Goal: Transaction & Acquisition: Purchase product/service

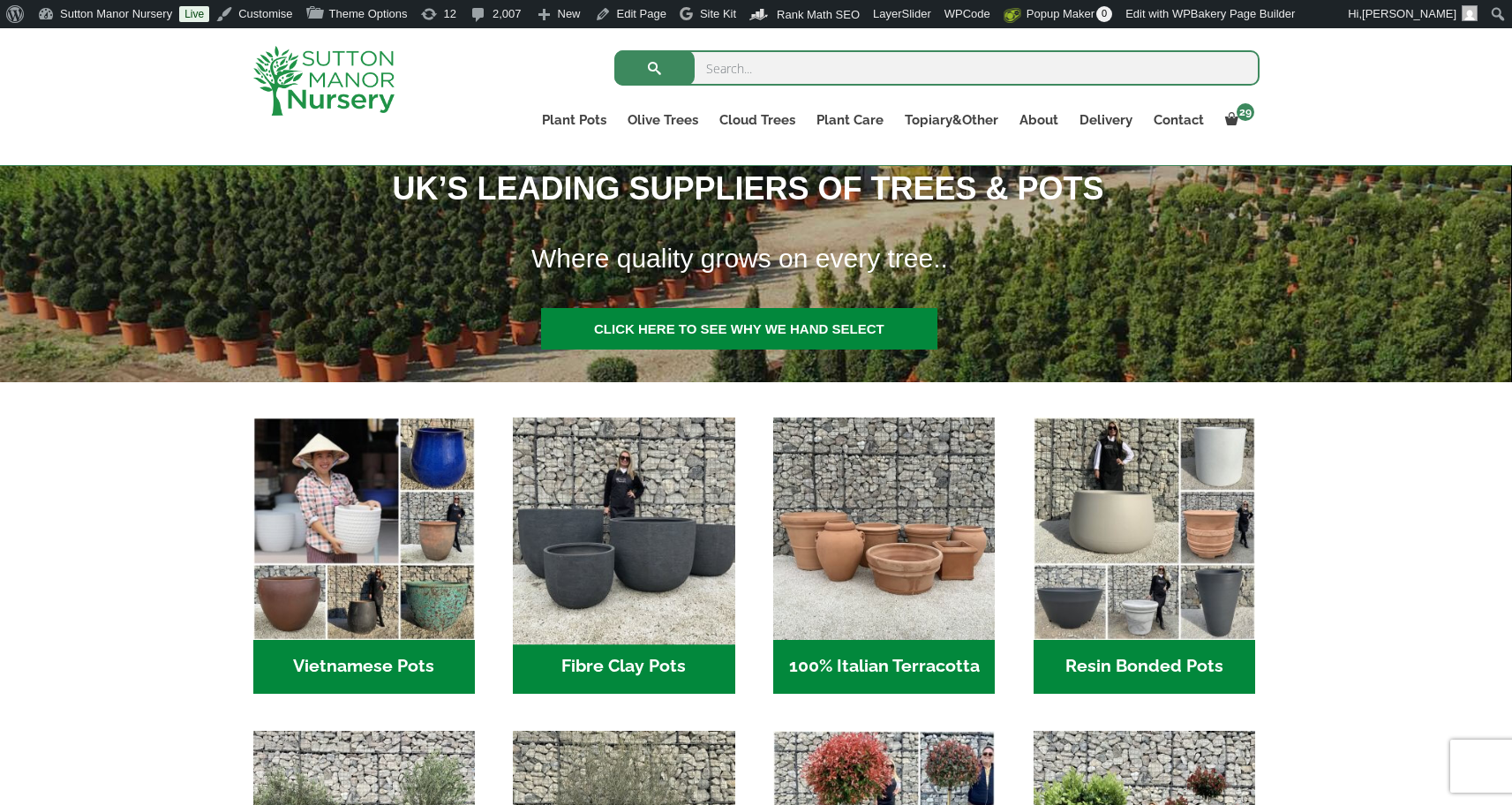
scroll to position [751, 0]
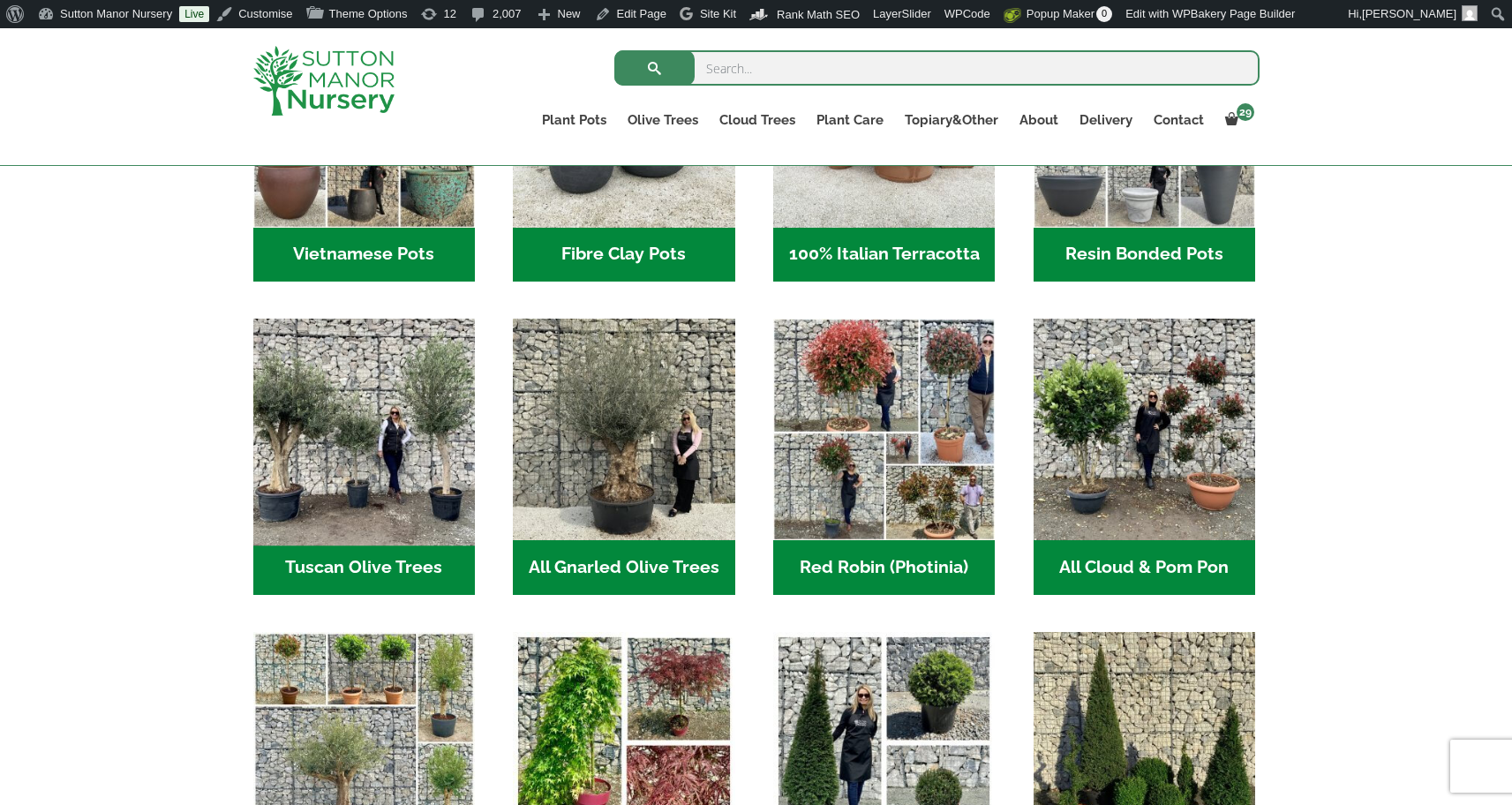
click at [376, 452] on img "Visit product category Tuscan Olive Trees" at bounding box center [363, 430] width 233 height 233
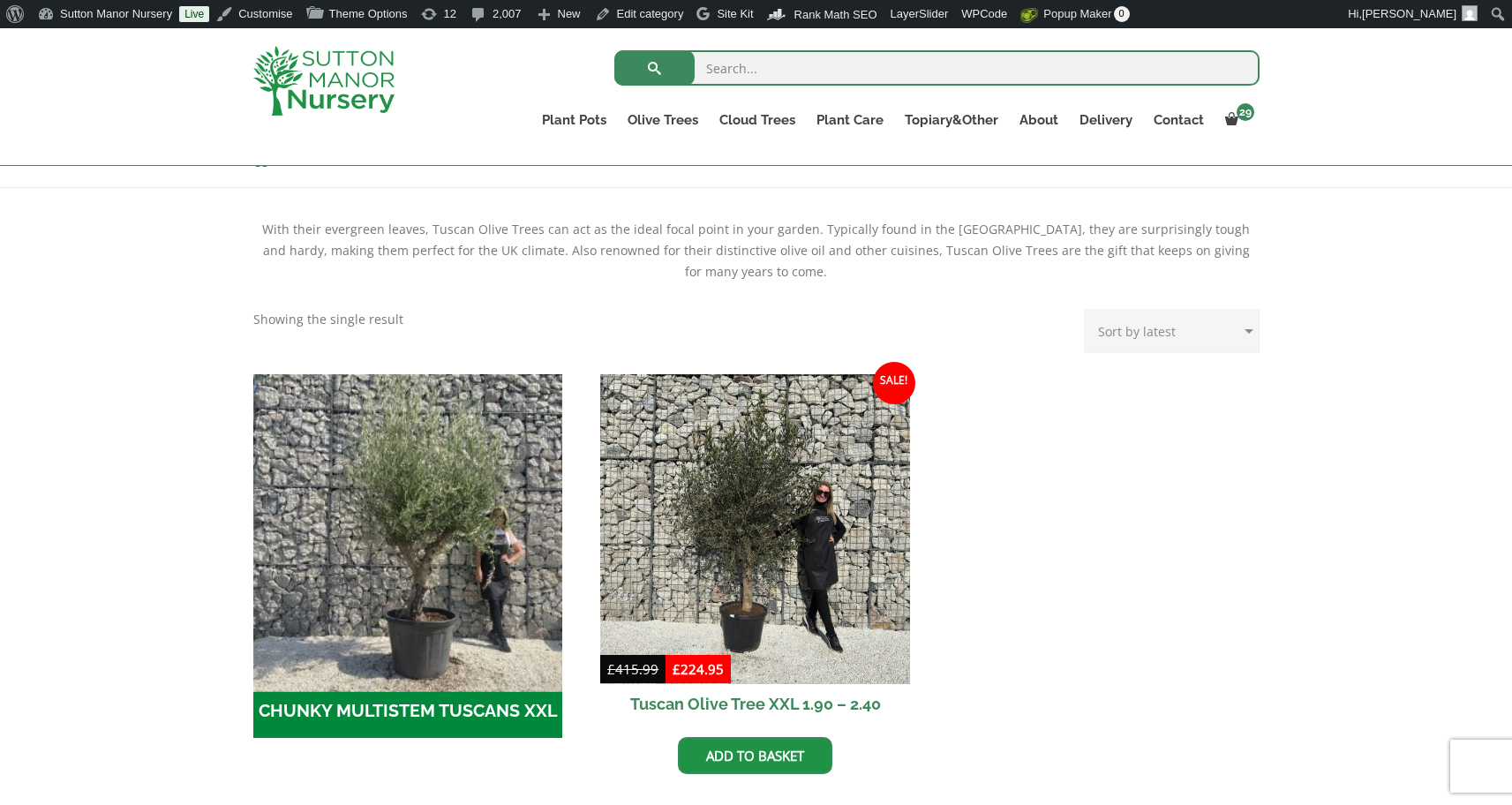
scroll to position [356, 0]
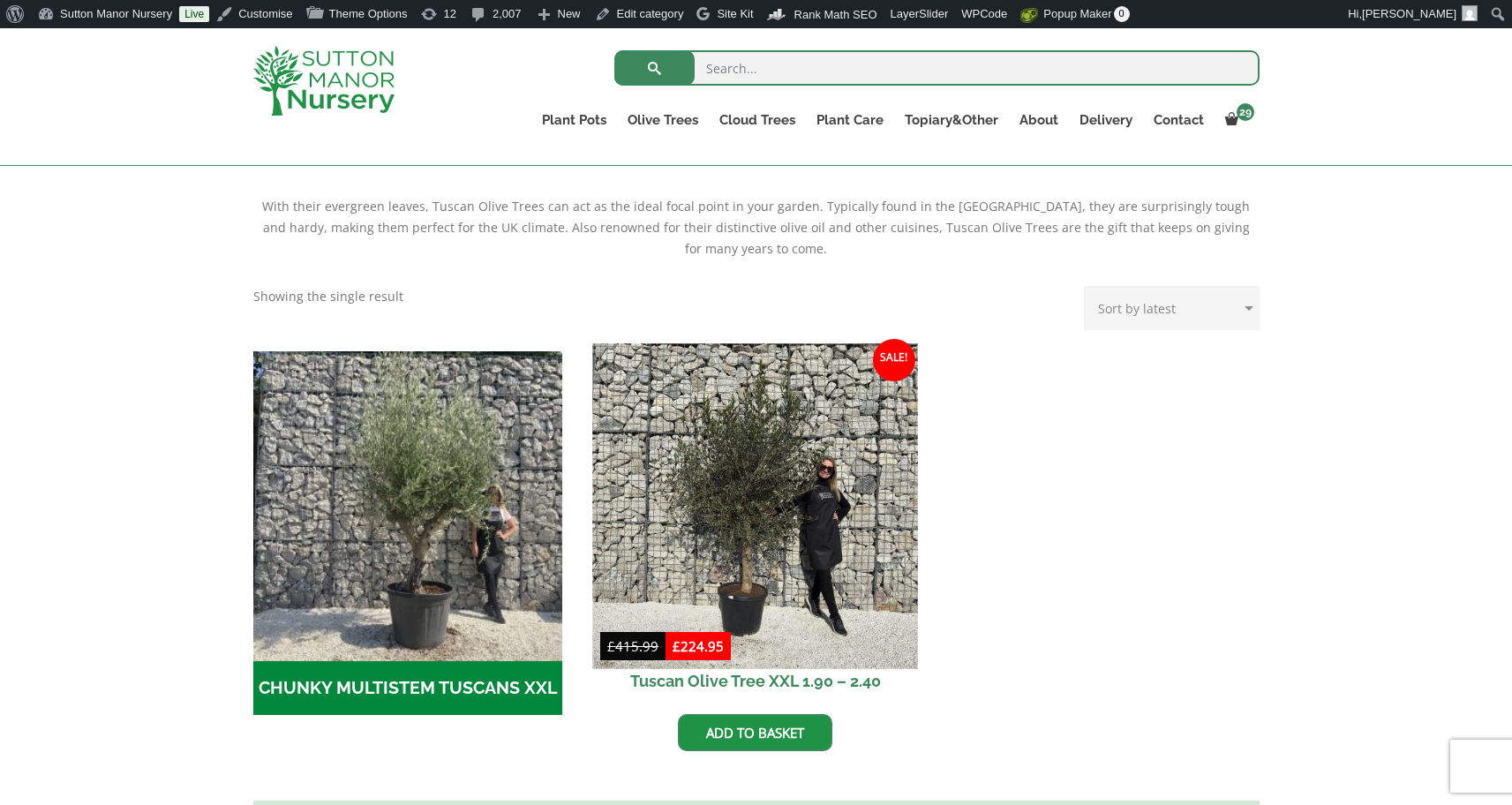
click at [716, 455] on img at bounding box center [756, 506] width 325 height 325
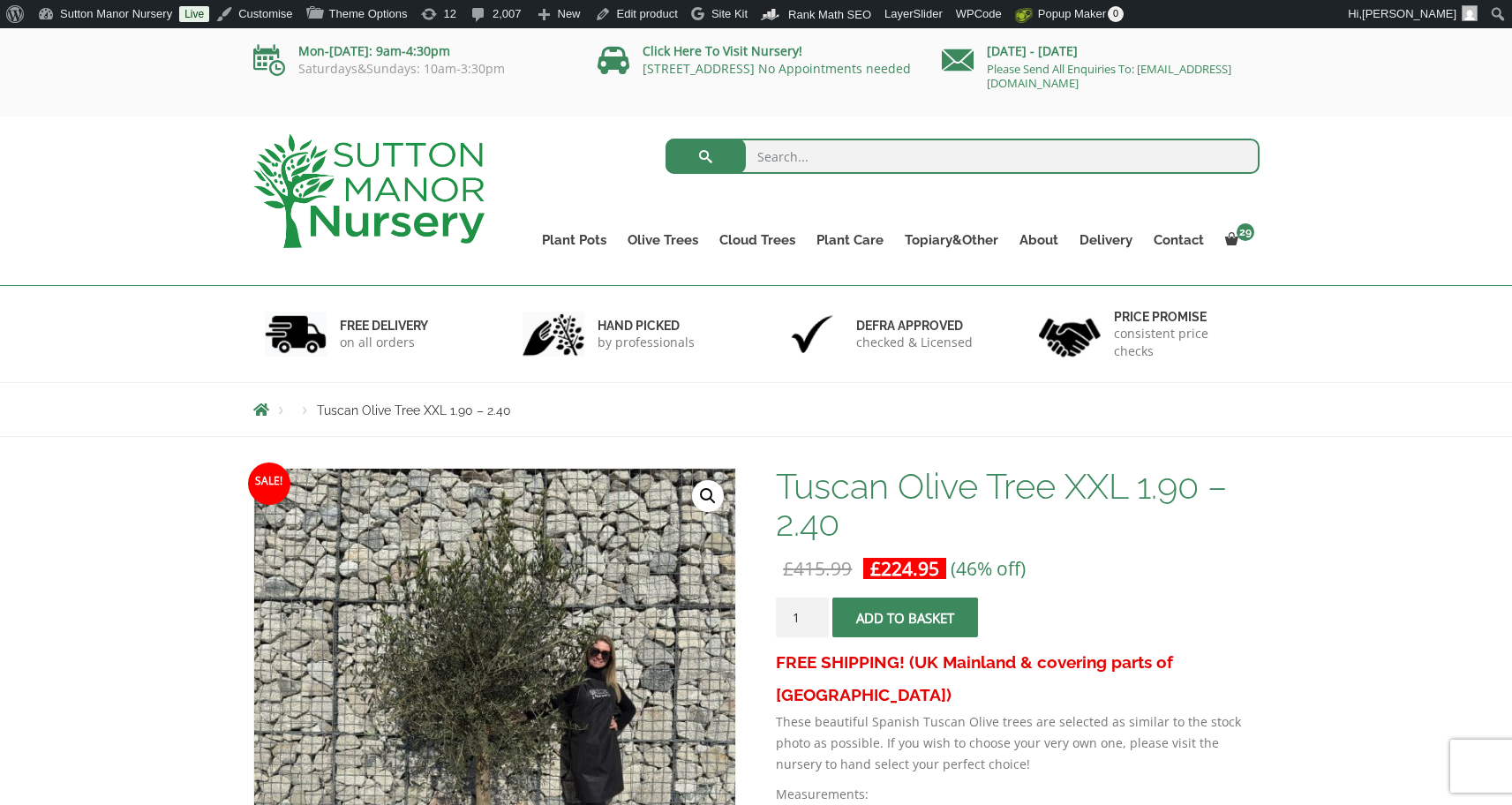
scroll to position [204, 0]
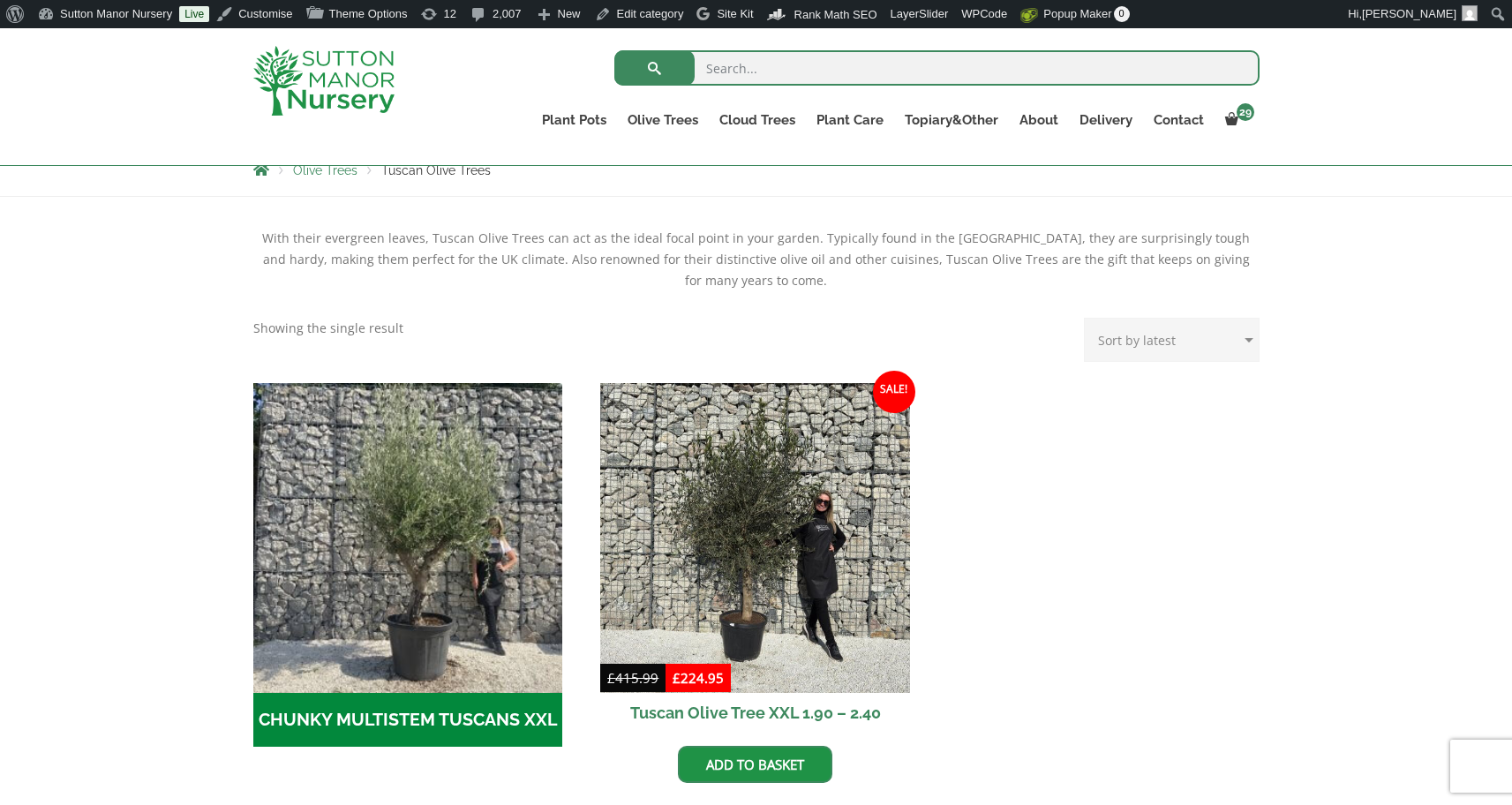
click at [388, 539] on img "Visit product category CHUNKY MULTISTEM TUSCANS XXL" at bounding box center [408, 538] width 310 height 310
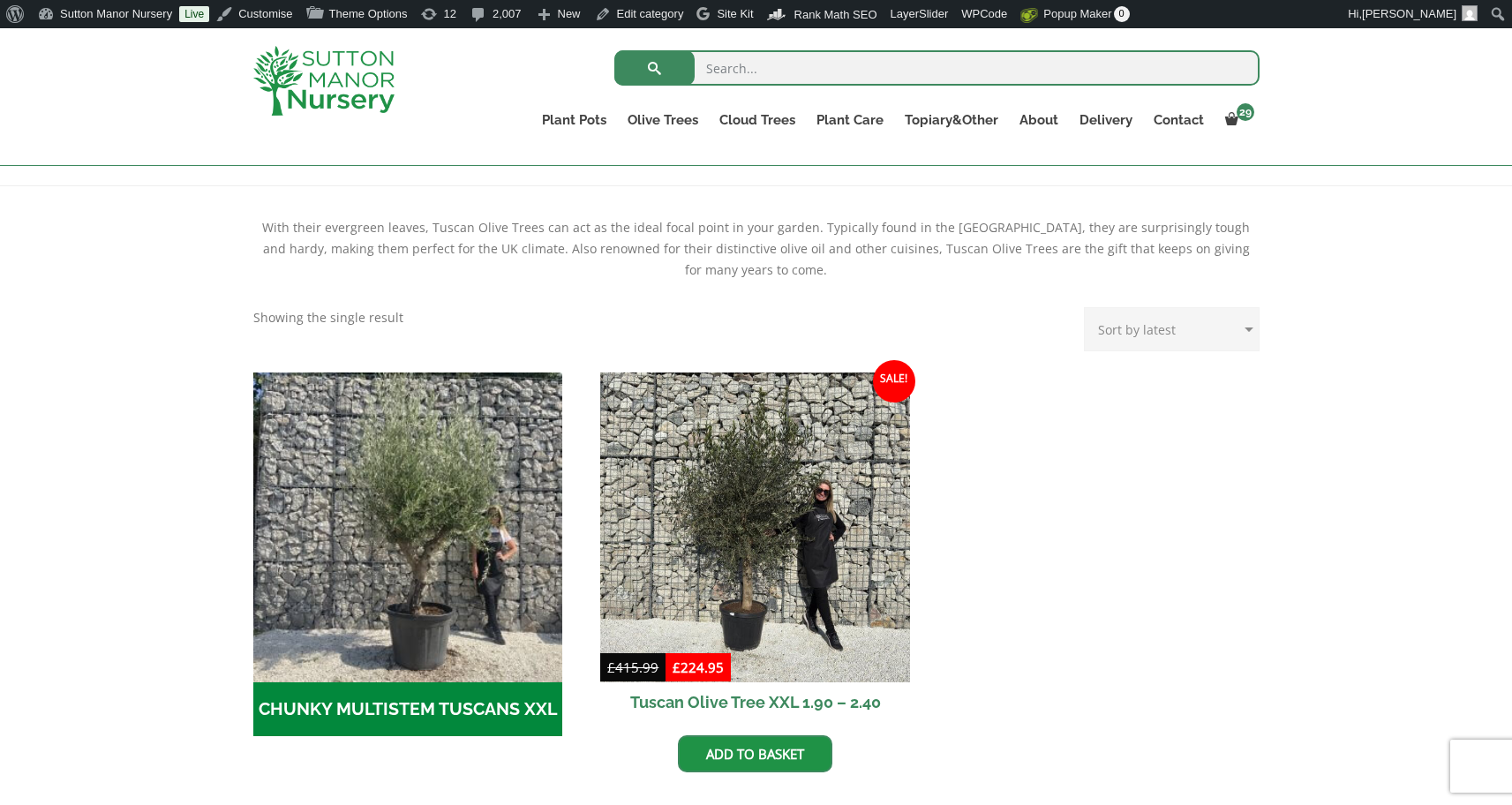
scroll to position [389, 0]
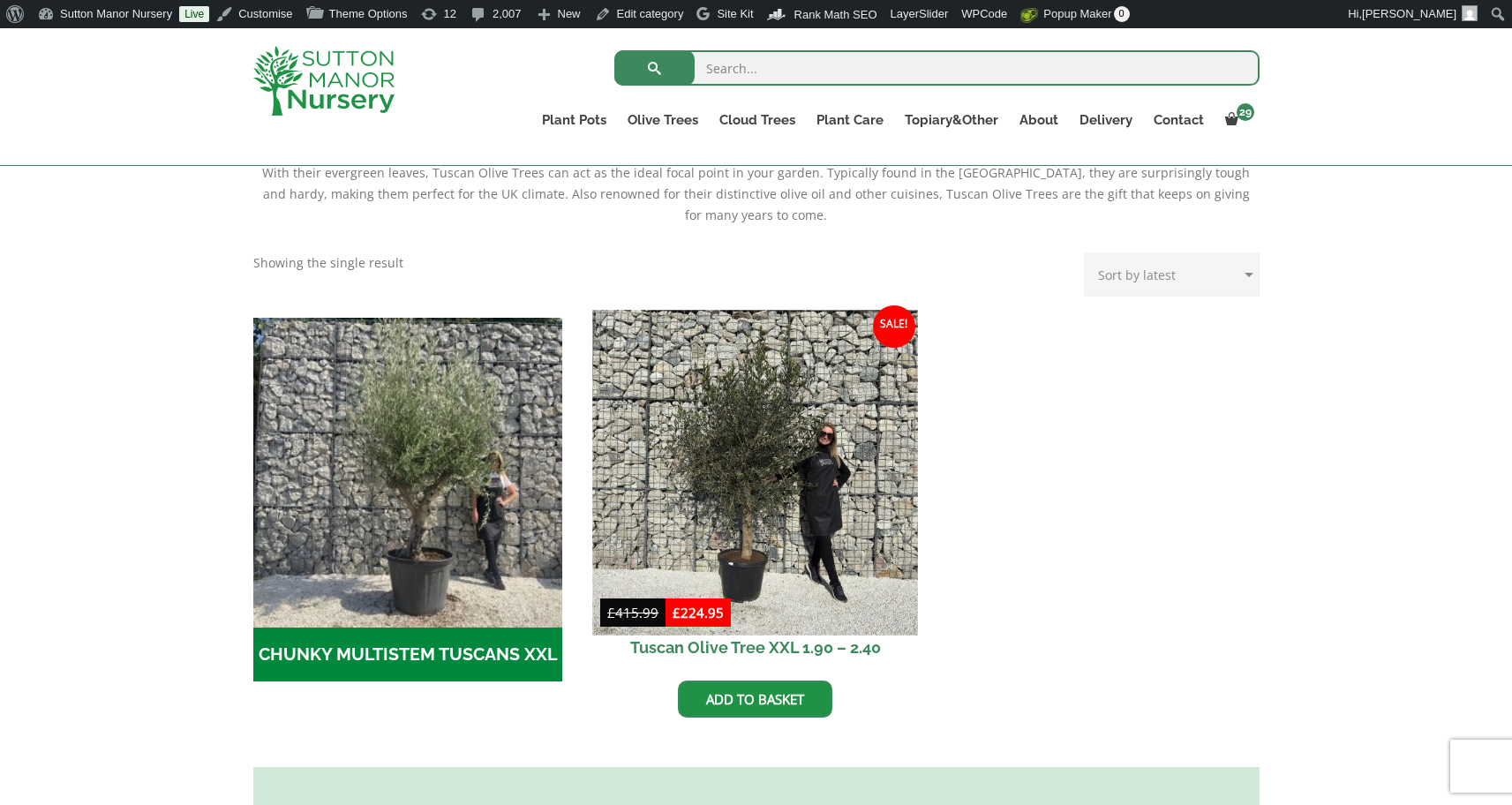
click at [863, 451] on img at bounding box center [756, 472] width 325 height 325
